Goal: Task Accomplishment & Management: Use online tool/utility

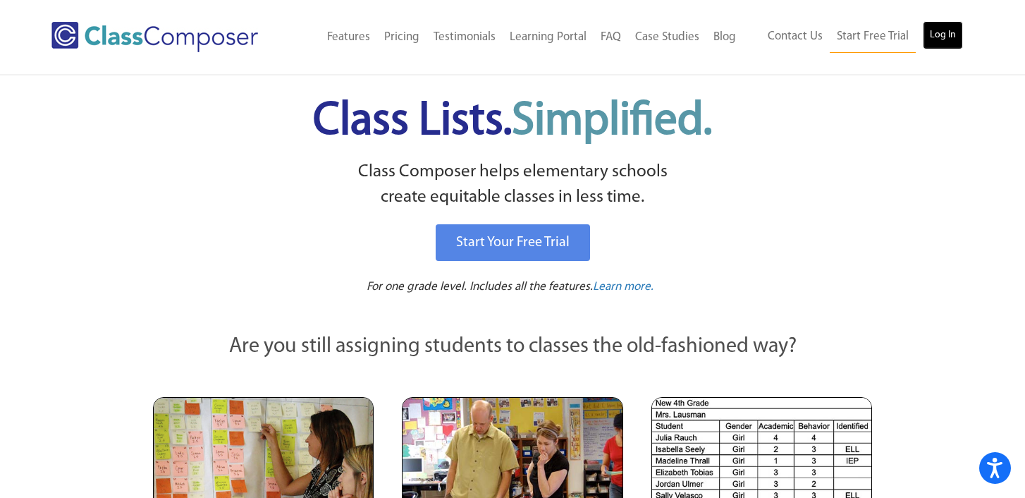
click at [938, 32] on link "Log In" at bounding box center [943, 35] width 40 height 28
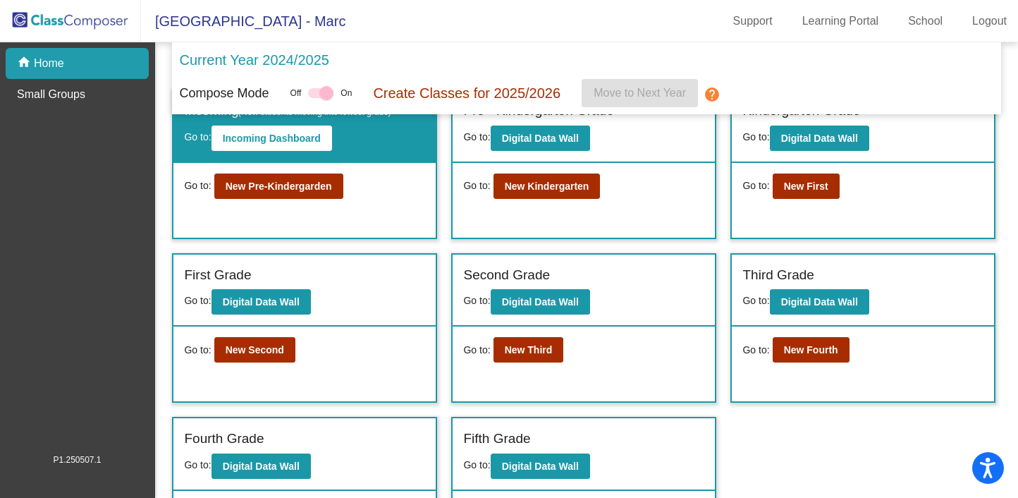
scroll to position [36, 0]
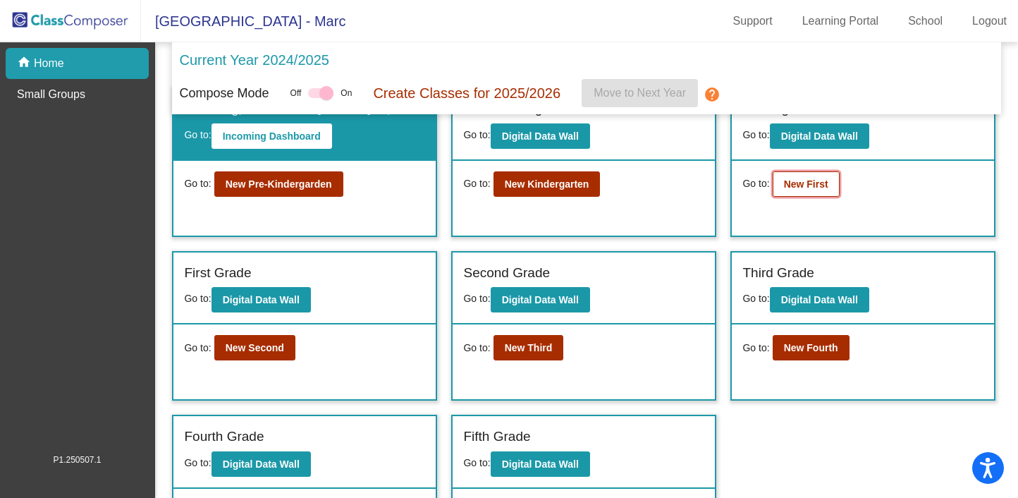
click at [812, 188] on b "New First" at bounding box center [806, 183] width 44 height 11
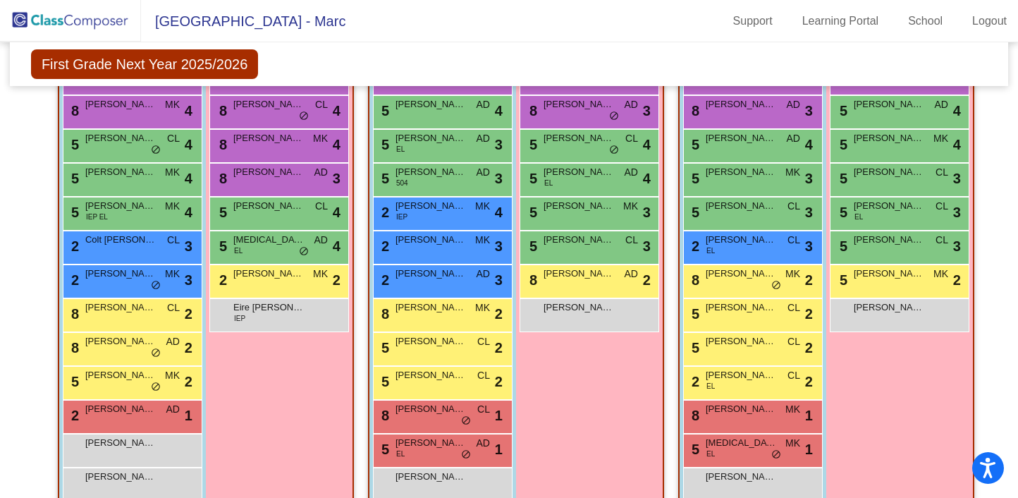
scroll to position [416, 0]
